Goal: Task Accomplishment & Management: Manage account settings

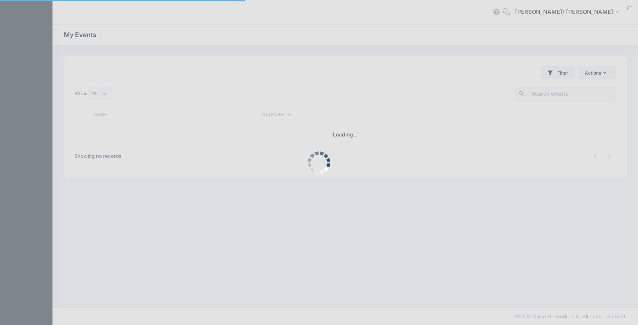
select select "10"
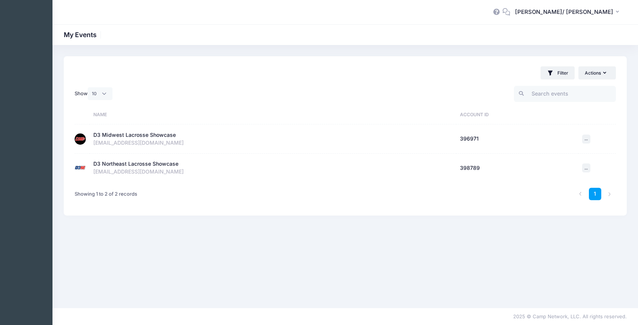
click at [148, 138] on div "D3 Midwest Lacrosse Showcase" at bounding box center [134, 135] width 82 height 8
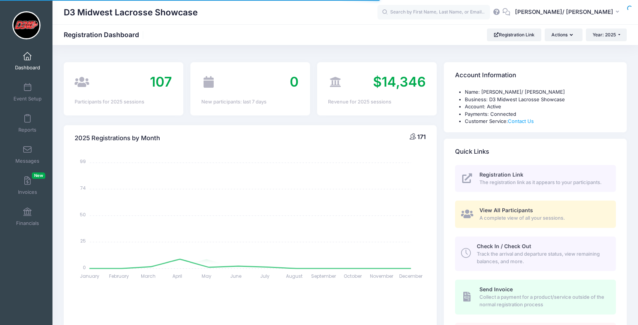
select select
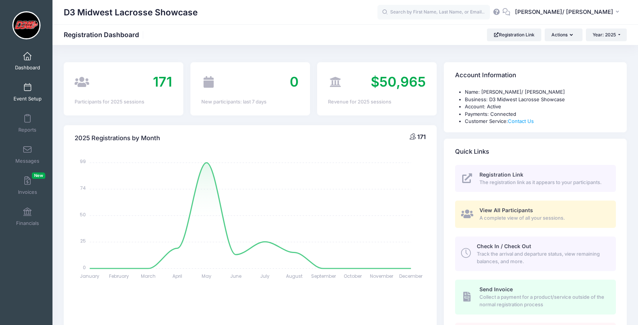
click at [36, 93] on link "Event Setup" at bounding box center [28, 92] width 36 height 26
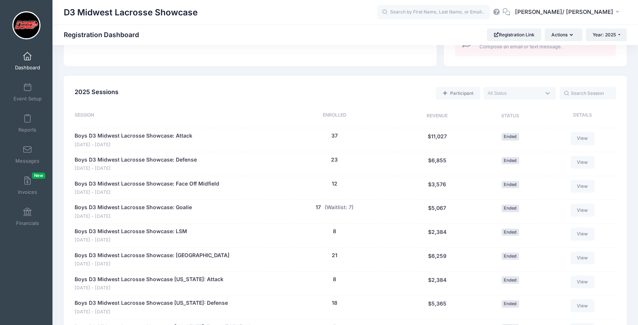
scroll to position [374, 0]
